Goal: Find specific page/section: Find specific page/section

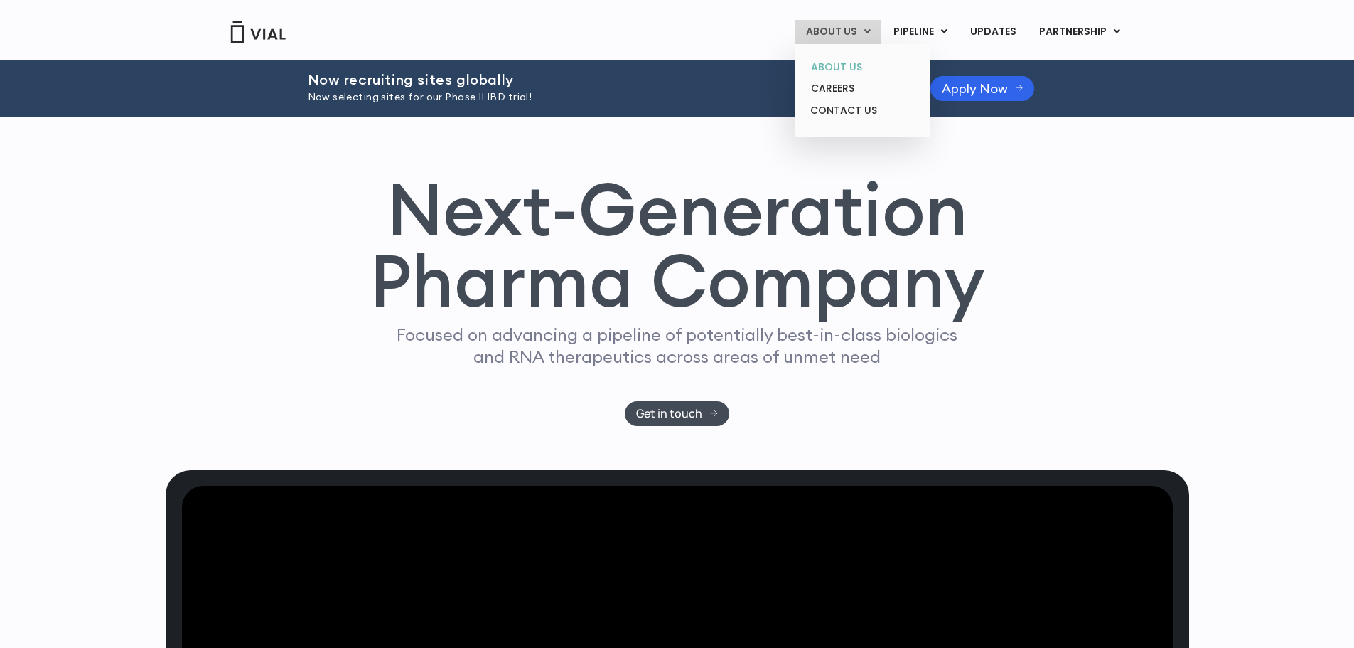
click at [842, 67] on link "ABOUT US" at bounding box center [862, 67] width 124 height 22
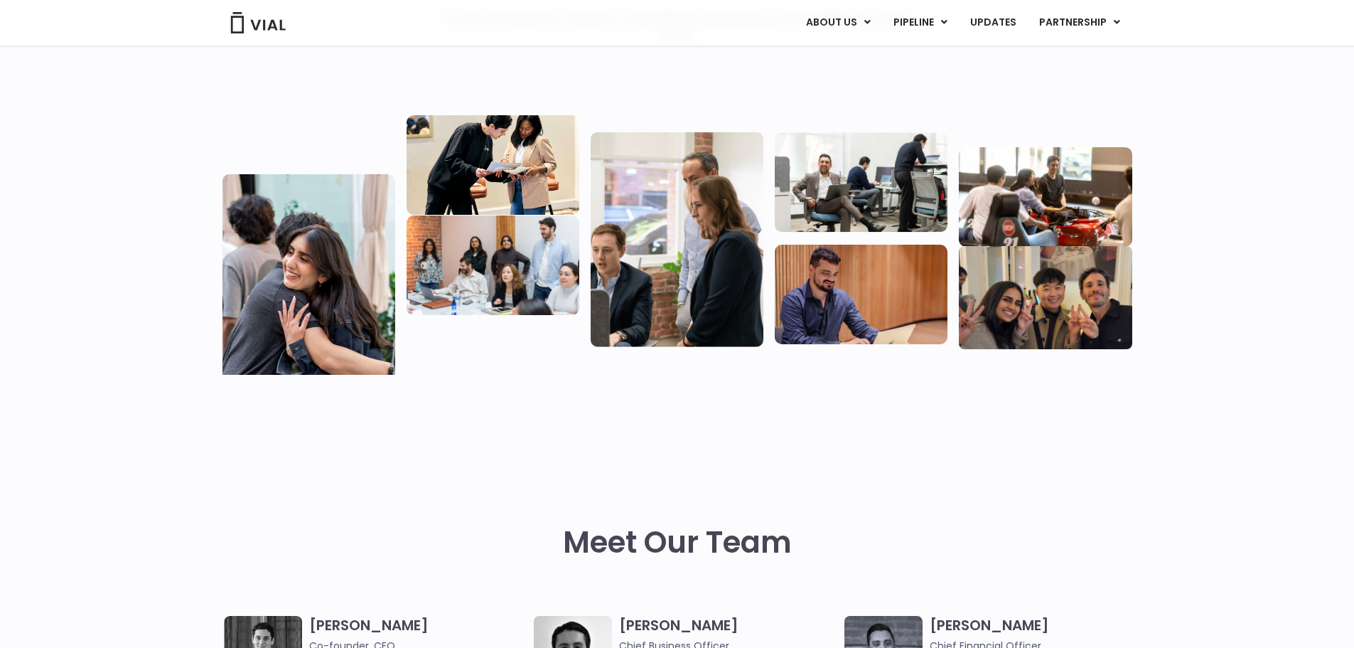
scroll to position [569, 0]
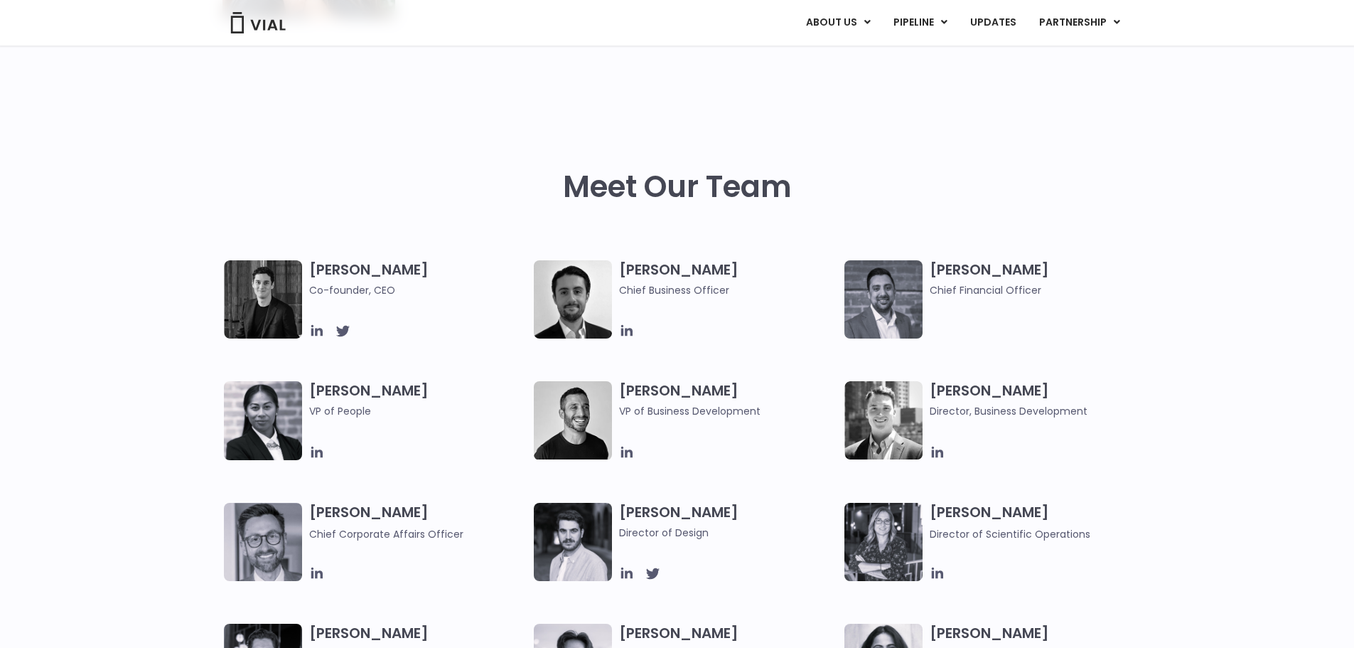
click at [937, 278] on h3 "Samir Meghji Chief Financial Officer" at bounding box center [1039, 279] width 218 height 38
click at [889, 294] on img at bounding box center [883, 299] width 78 height 78
drag, startPoint x: 935, startPoint y: 271, endPoint x: 1043, endPoint y: 264, distance: 108.2
click at [1043, 264] on h3 "Samir Meghji Chief Financial Officer" at bounding box center [1039, 279] width 218 height 38
copy h3 "Samir Meghji"
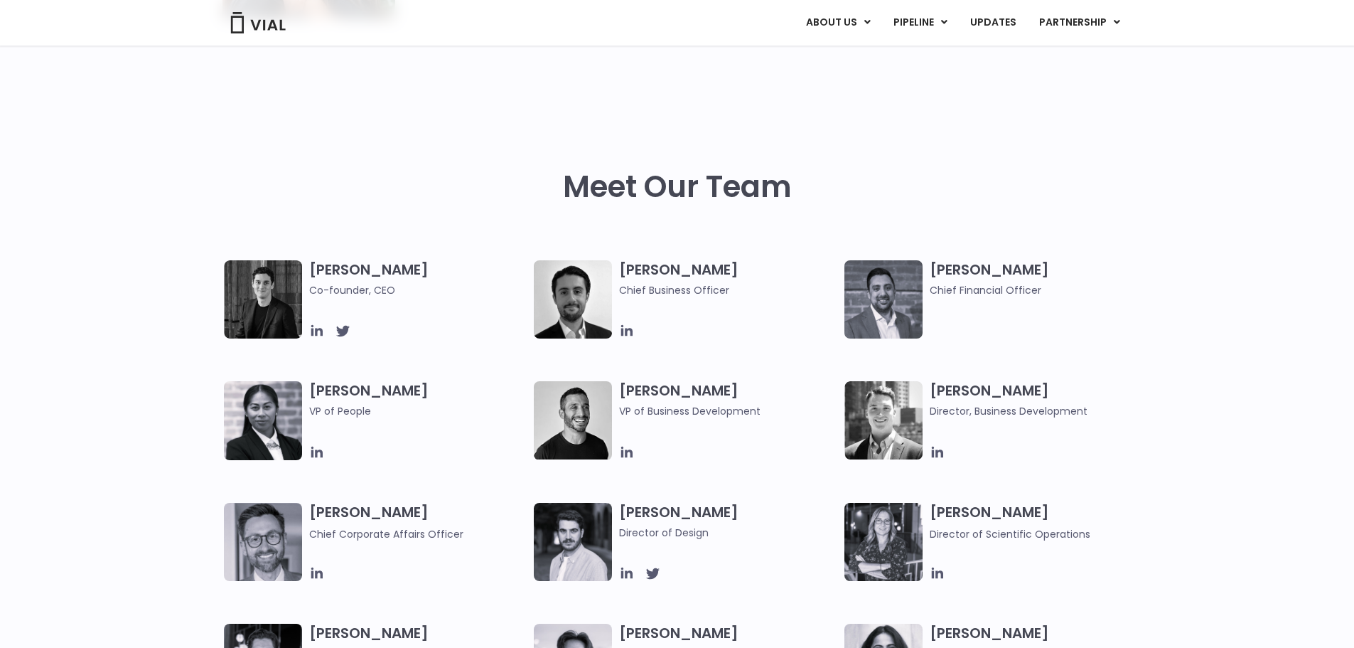
click at [1221, 250] on div "Meet Our Team" at bounding box center [677, 160] width 1354 height 201
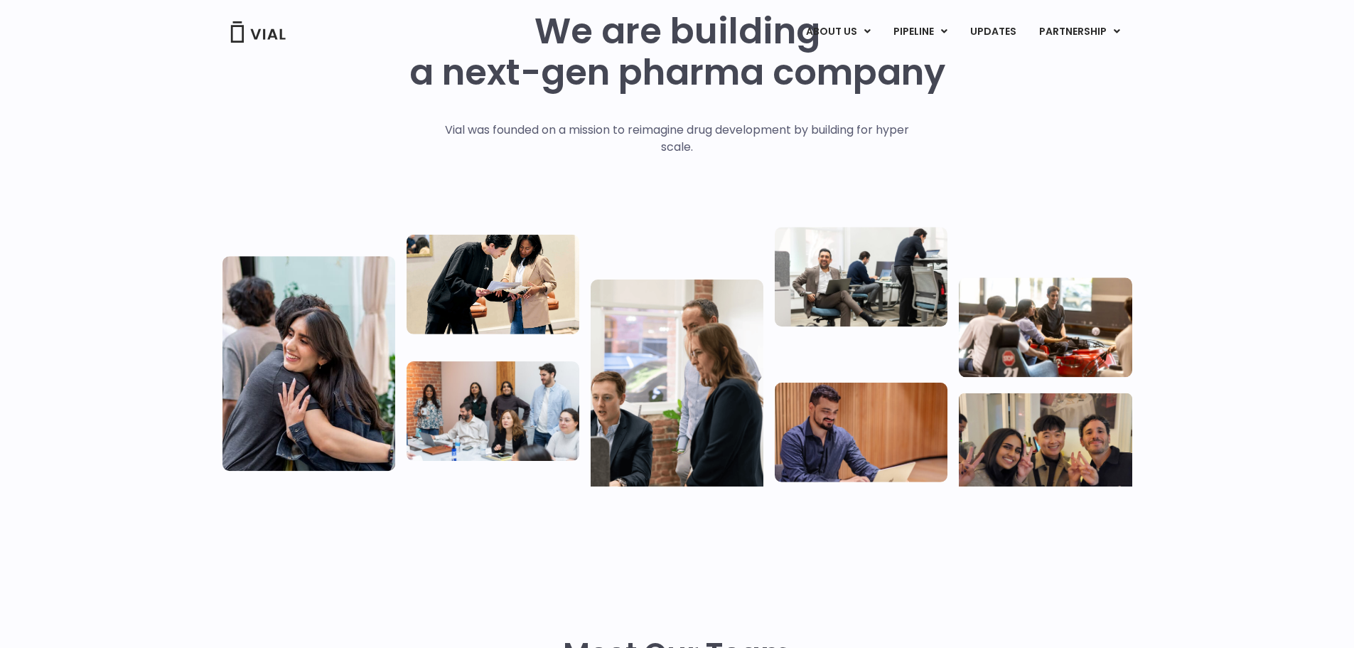
scroll to position [0, 0]
